Goal: Transaction & Acquisition: Purchase product/service

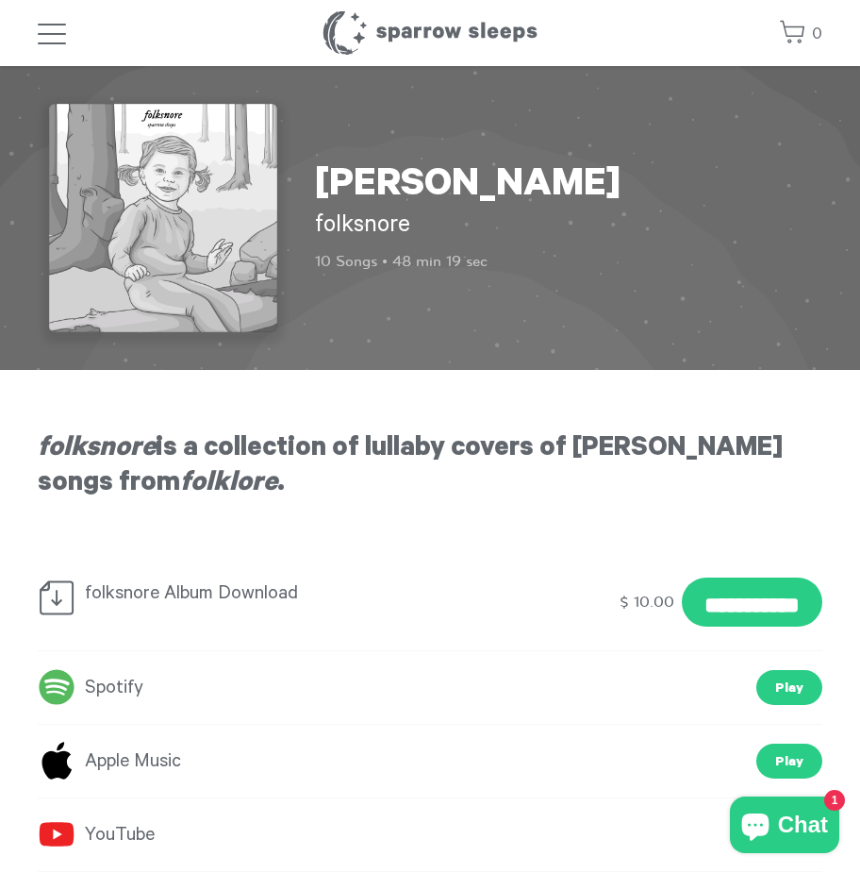
click at [209, 184] on img at bounding box center [163, 218] width 228 height 228
drag, startPoint x: 421, startPoint y: 226, endPoint x: 299, endPoint y: 161, distance: 138.0
click at [299, 161] on div "[PERSON_NAME] folksnore 10 Songs • 48 min 19 sec" at bounding box center [430, 218] width 785 height 228
copy div "[PERSON_NAME] folksnore"
click at [653, 137] on div "[PERSON_NAME] folksnore 10 Songs • 48 min 19 sec" at bounding box center [430, 218] width 785 height 228
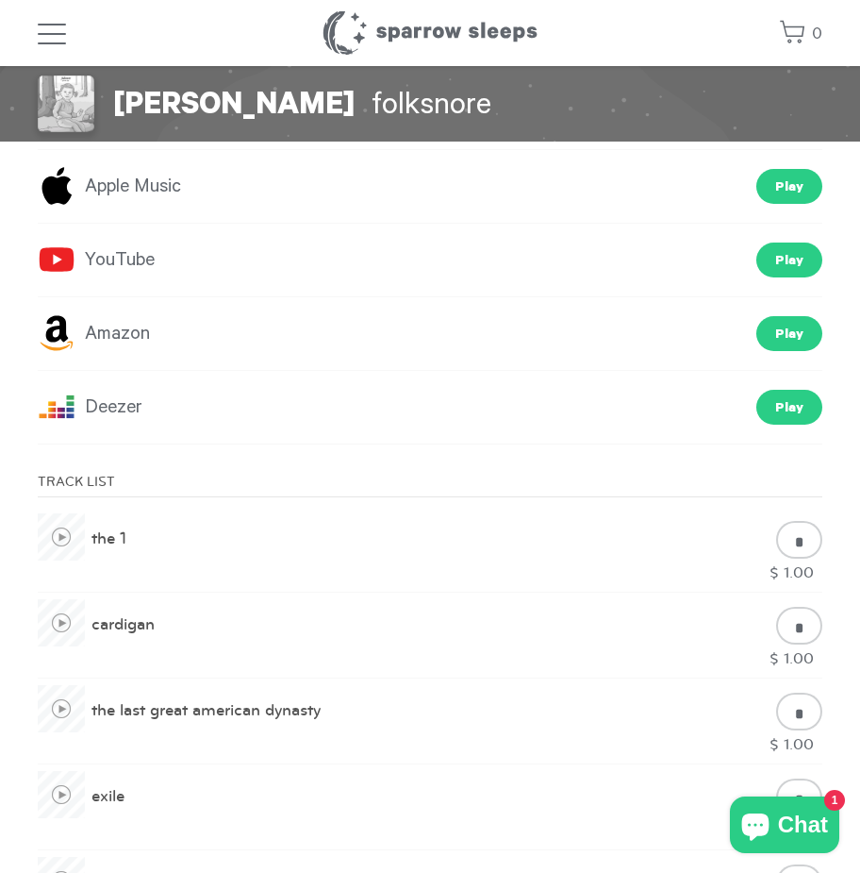
scroll to position [566, 0]
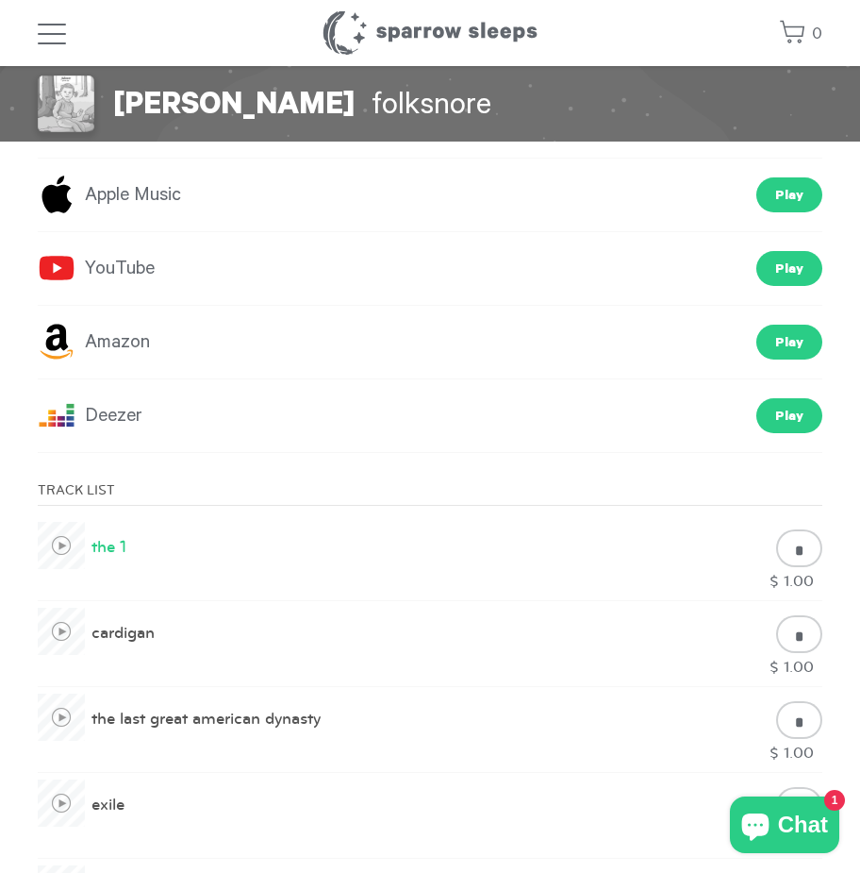
click at [73, 542] on span at bounding box center [61, 545] width 47 height 47
click at [68, 630] on span at bounding box center [61, 630] width 47 height 47
click at [69, 715] on span at bounding box center [61, 716] width 47 height 47
click at [56, 555] on span at bounding box center [61, 545] width 47 height 47
click at [66, 630] on span at bounding box center [61, 630] width 47 height 47
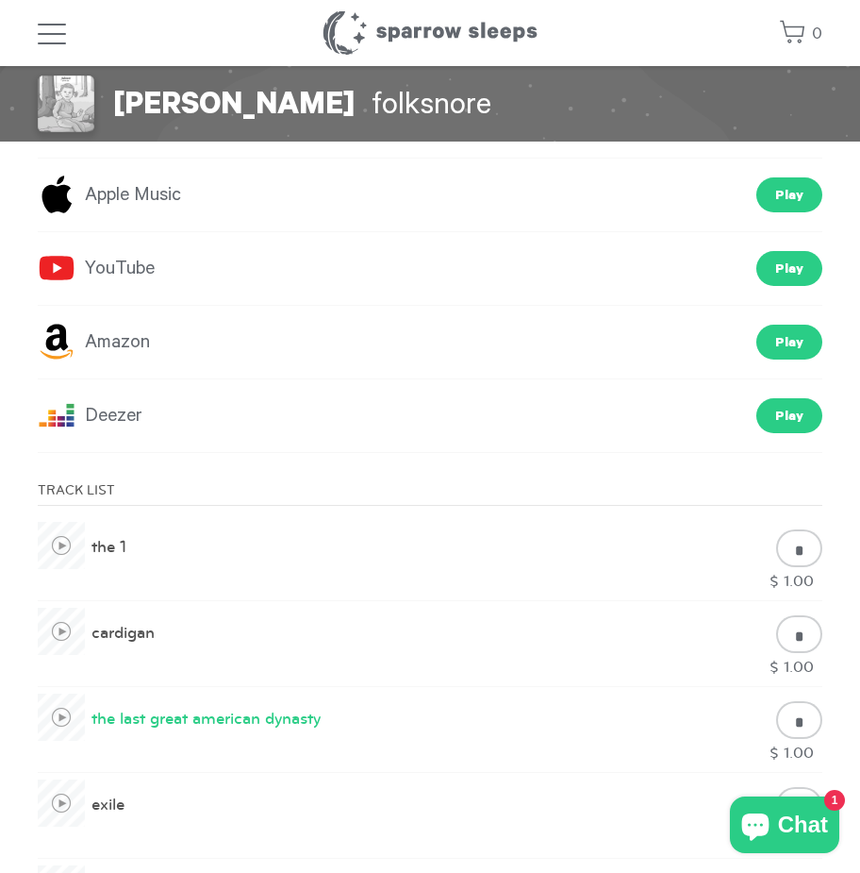
click at [62, 705] on span at bounding box center [61, 716] width 47 height 47
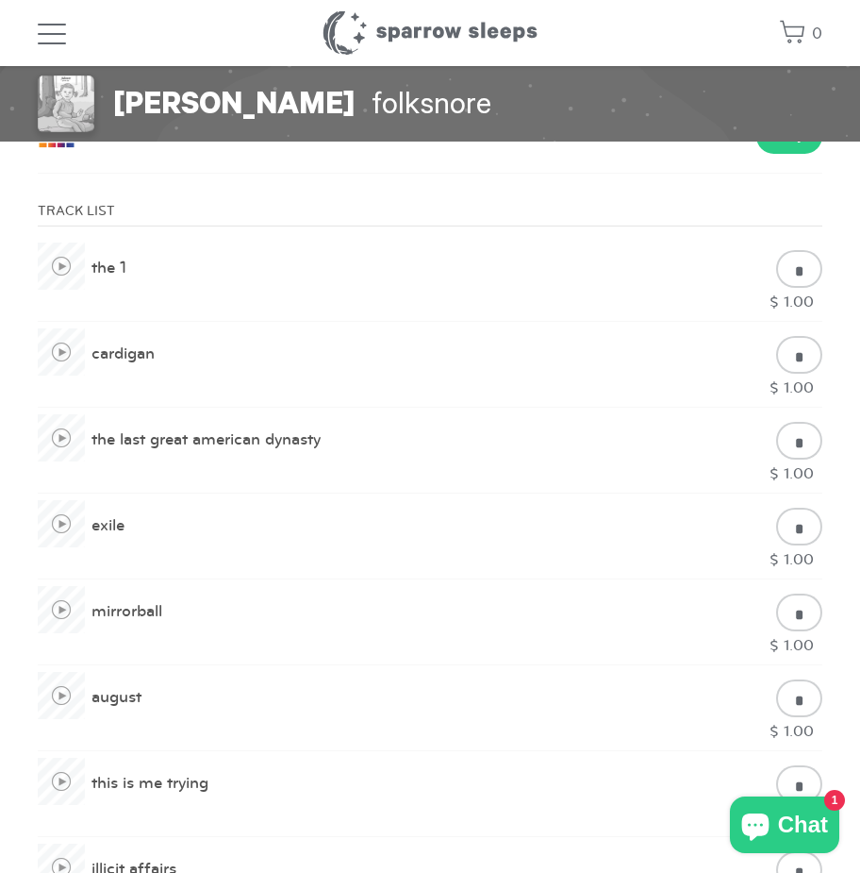
scroll to position [849, 0]
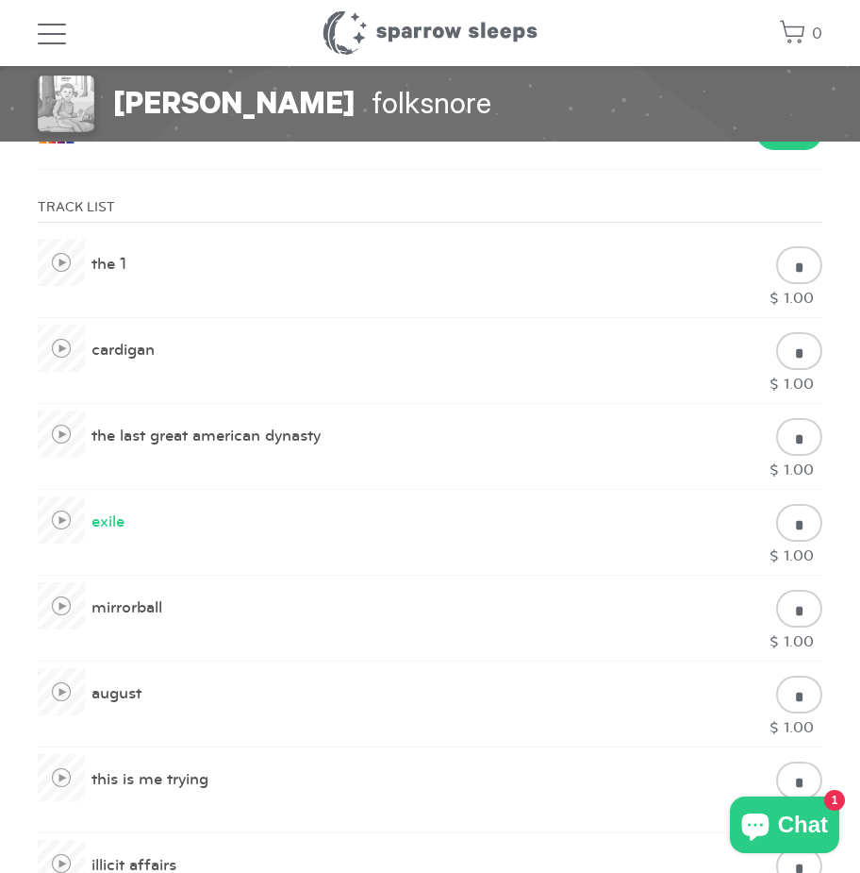
click at [61, 516] on span at bounding box center [61, 519] width 47 height 47
click at [75, 604] on span at bounding box center [61, 605] width 47 height 47
click at [780, 815] on span "Chat" at bounding box center [803, 824] width 50 height 28
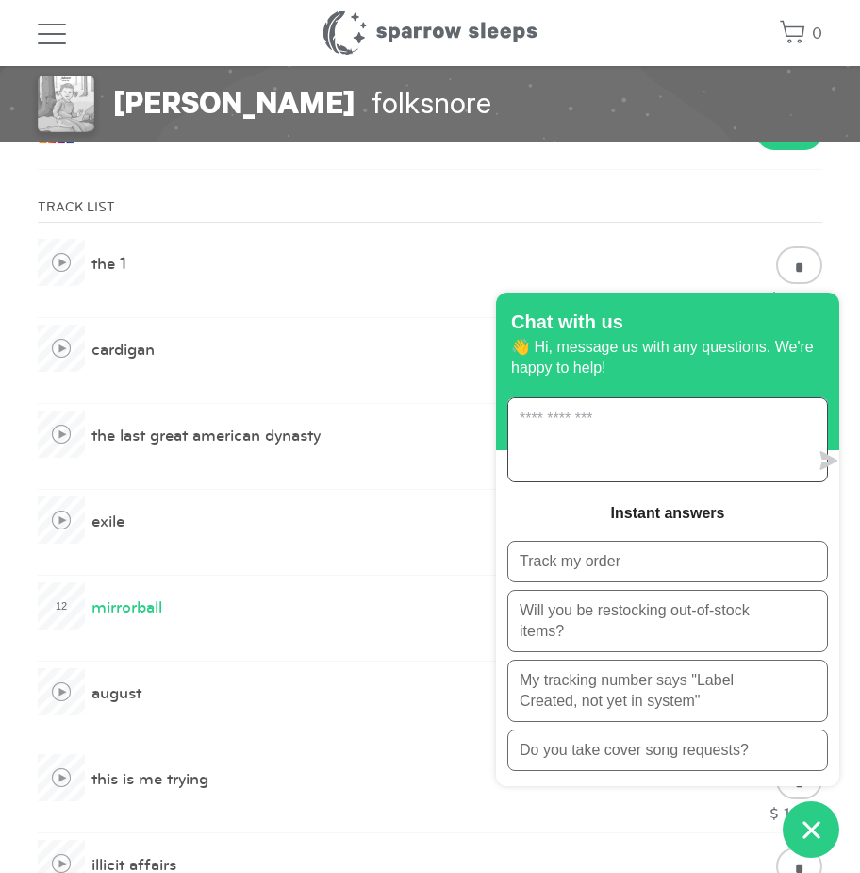
click at [698, 450] on textarea "Message us" at bounding box center [658, 439] width 300 height 83
type textarea "*"
type textarea "**********"
click at [818, 830] on icon "Chat window" at bounding box center [811, 829] width 29 height 29
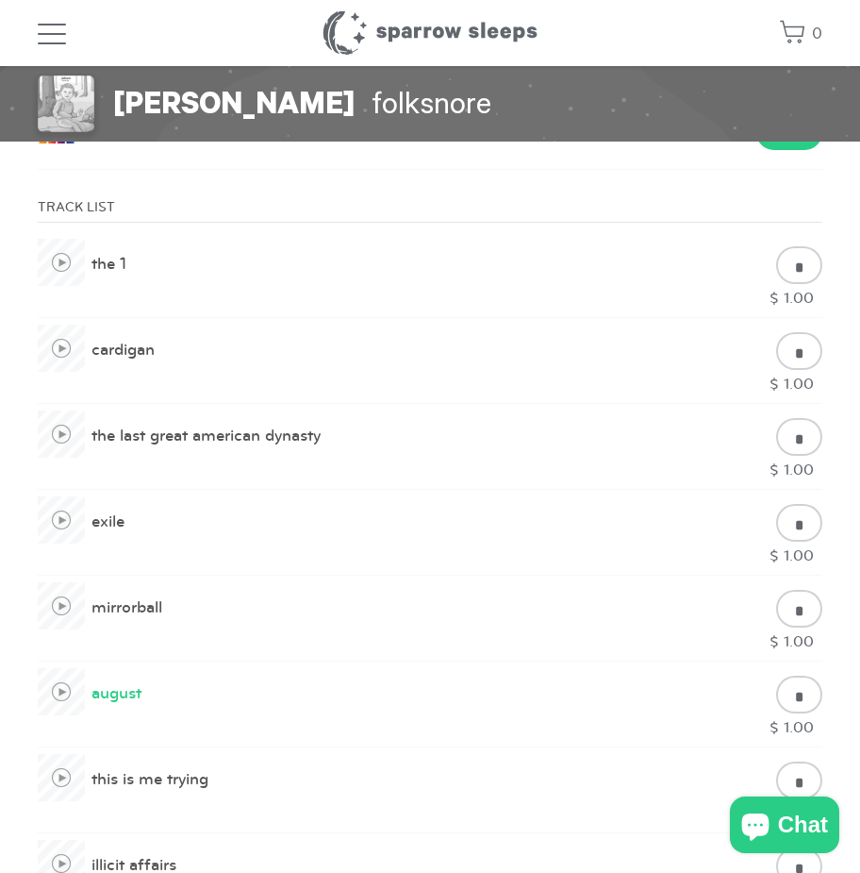
click at [60, 710] on span at bounding box center [61, 691] width 47 height 47
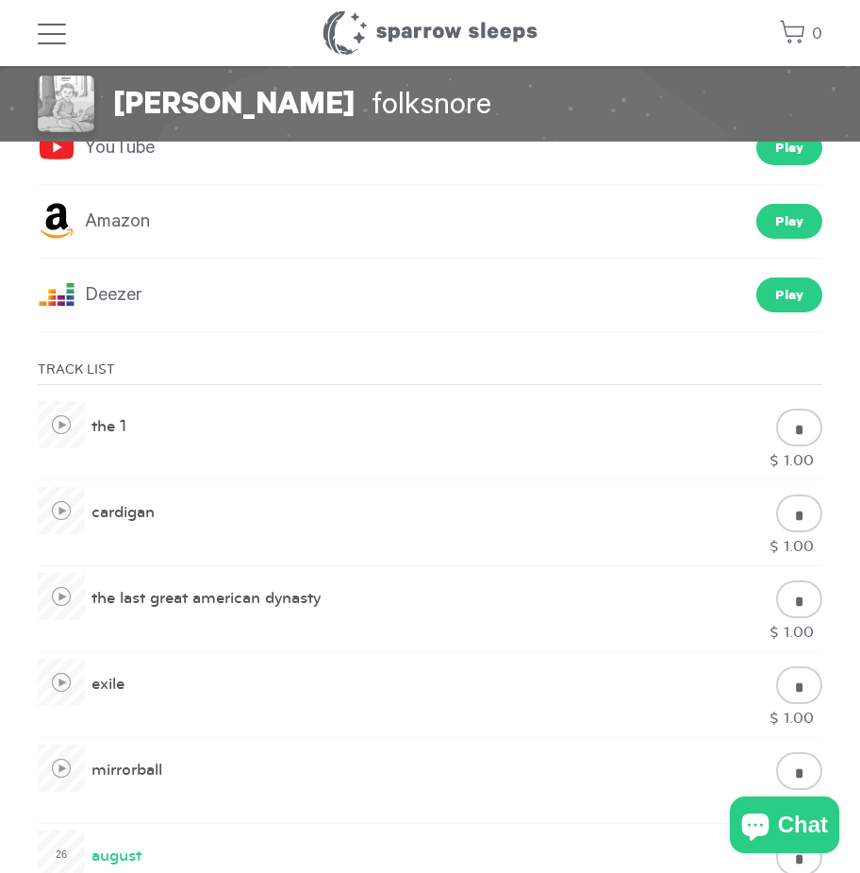
scroll to position [660, 0]
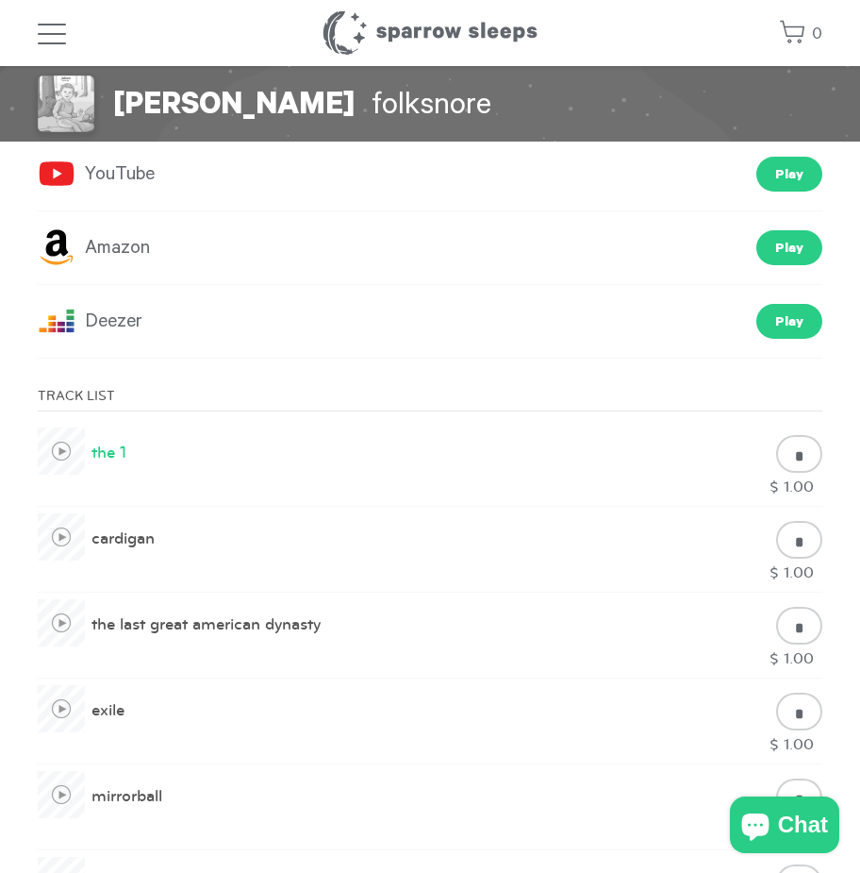
click at [63, 449] on span at bounding box center [61, 450] width 47 height 47
click at [65, 545] on span at bounding box center [61, 536] width 47 height 47
click at [60, 627] on span at bounding box center [61, 622] width 47 height 47
click at [58, 710] on span at bounding box center [61, 708] width 47 height 47
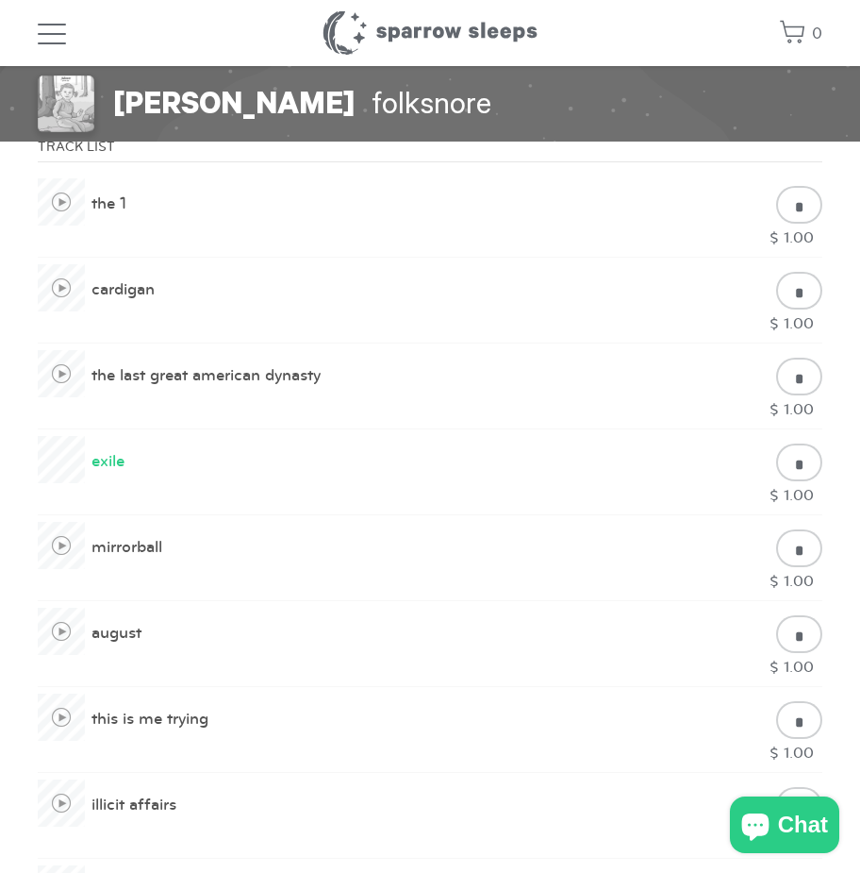
scroll to position [943, 0]
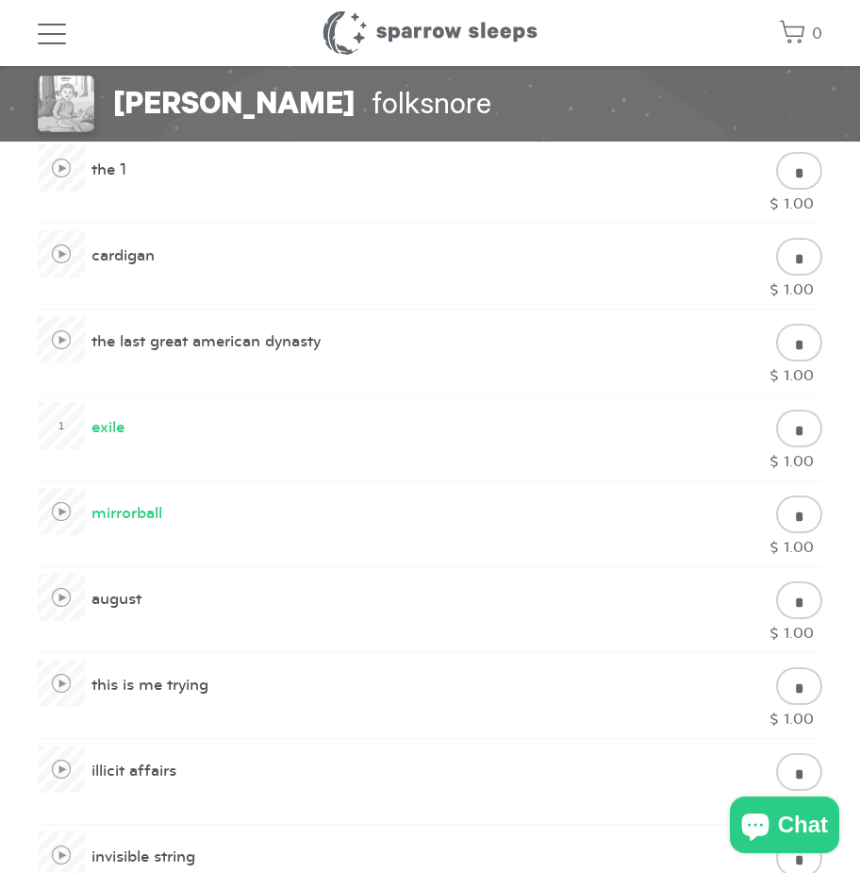
click at [54, 514] on span at bounding box center [61, 511] width 47 height 47
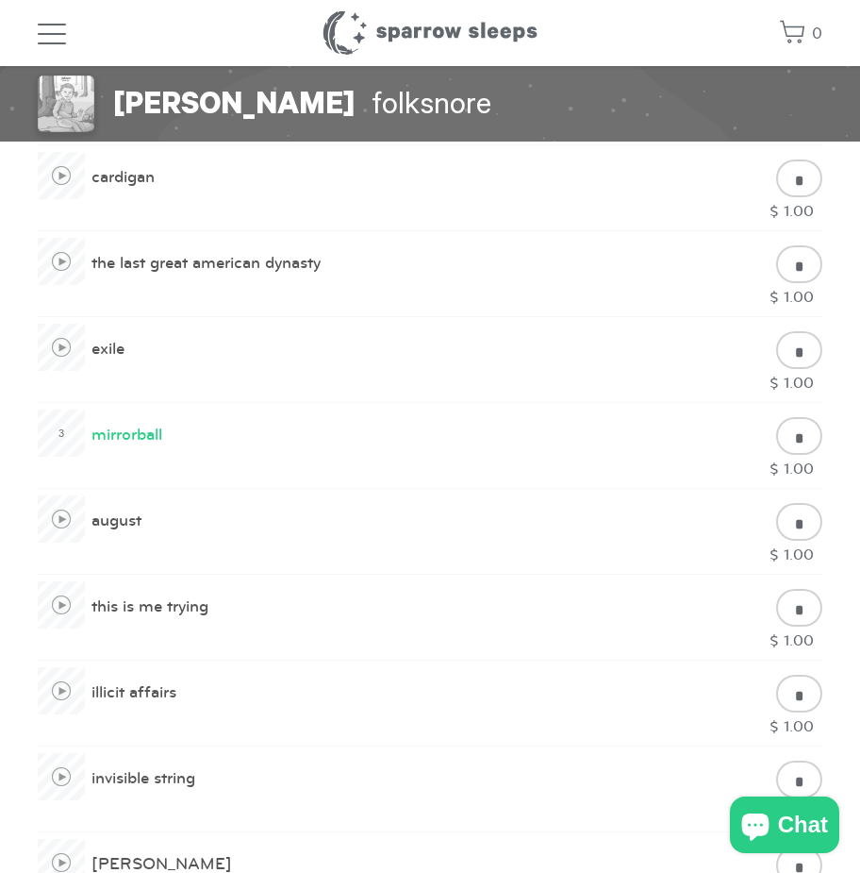
scroll to position [1132, 0]
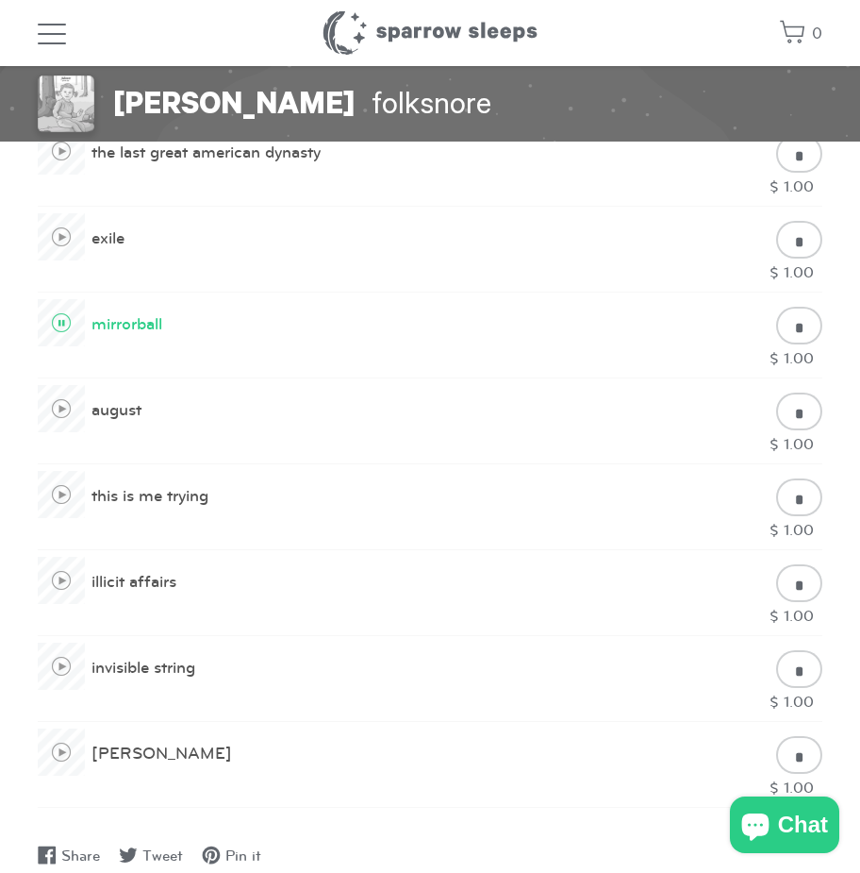
click at [59, 318] on span at bounding box center [61, 322] width 21 height 21
click at [69, 323] on span at bounding box center [61, 322] width 21 height 21
click at [60, 317] on span at bounding box center [61, 322] width 21 height 21
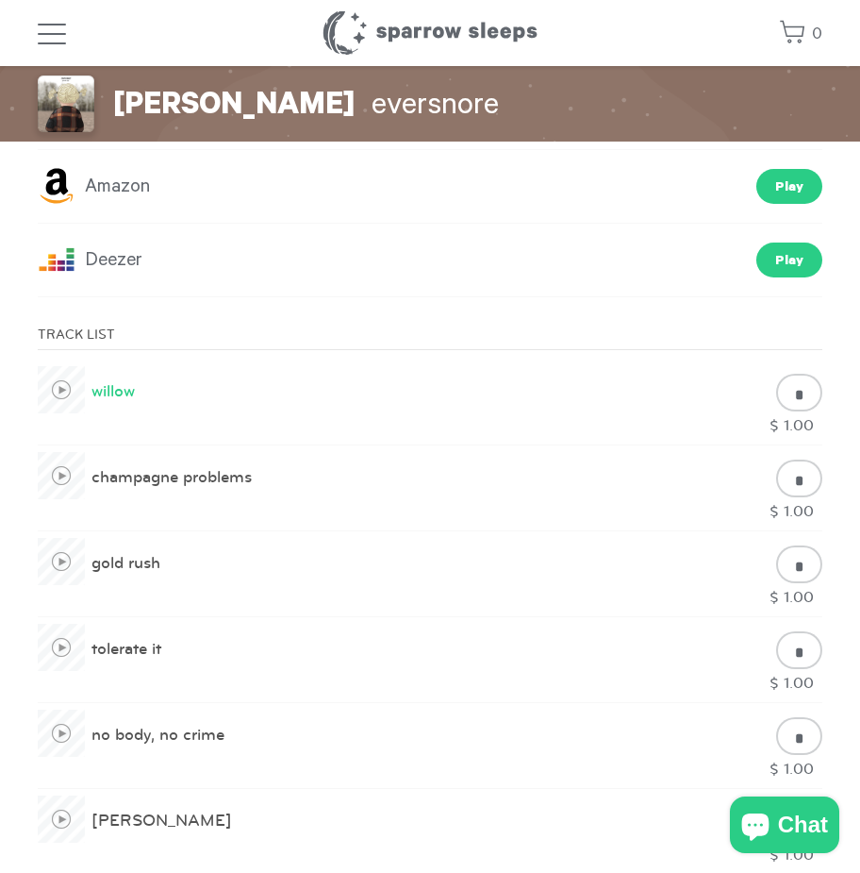
scroll to position [755, 0]
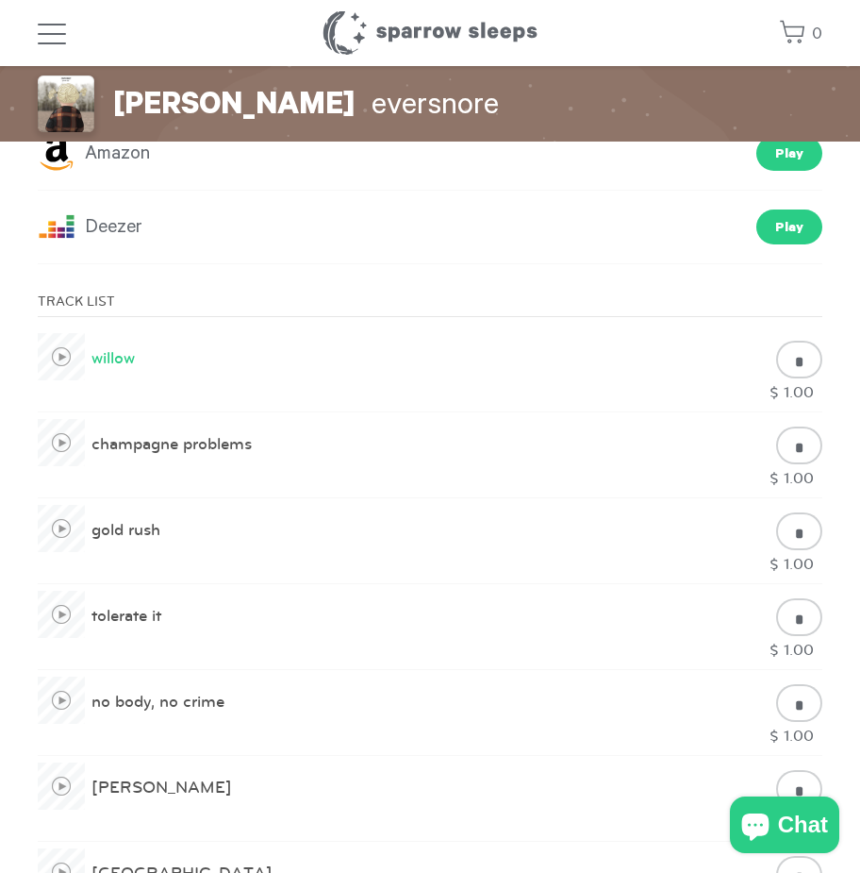
click at [66, 536] on span at bounding box center [61, 528] width 47 height 47
click at [66, 536] on span at bounding box center [61, 528] width 21 height 21
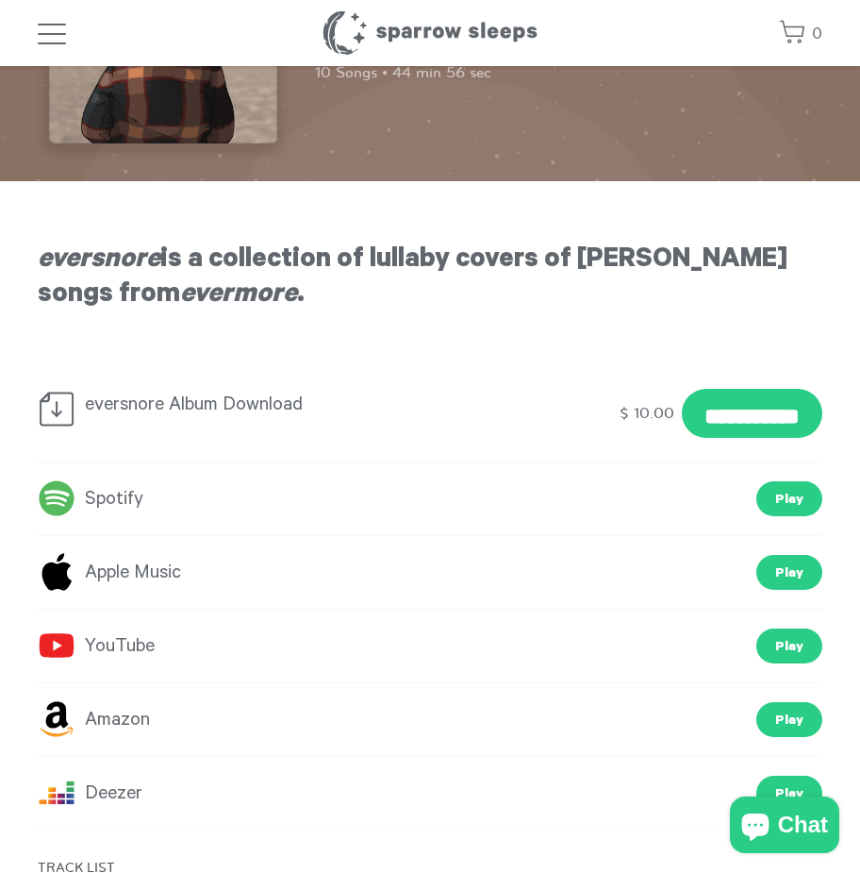
scroll to position [0, 0]
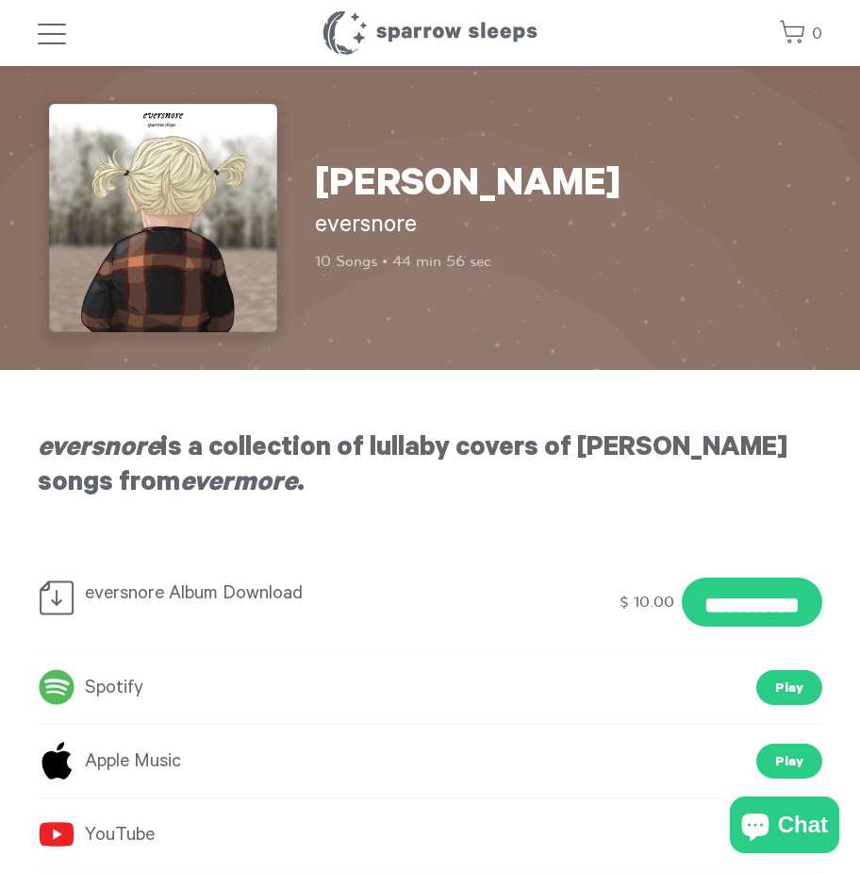
click at [185, 131] on img at bounding box center [163, 218] width 228 height 228
